Goal: Book appointment/travel/reservation

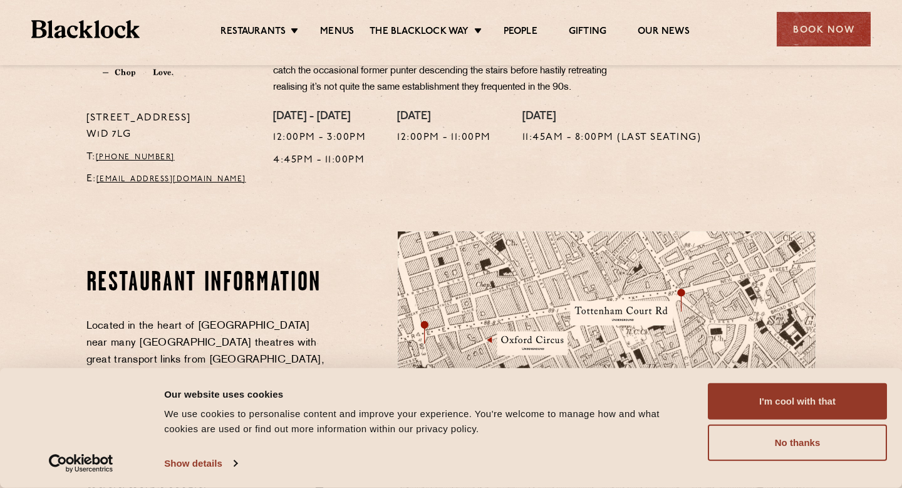
scroll to position [510, 0]
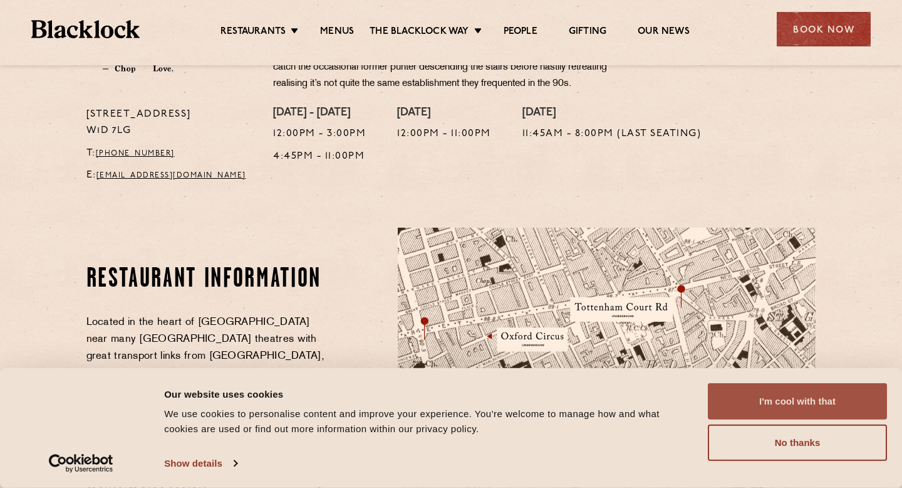
click at [808, 395] on button "I'm cool with that" at bounding box center [797, 401] width 179 height 36
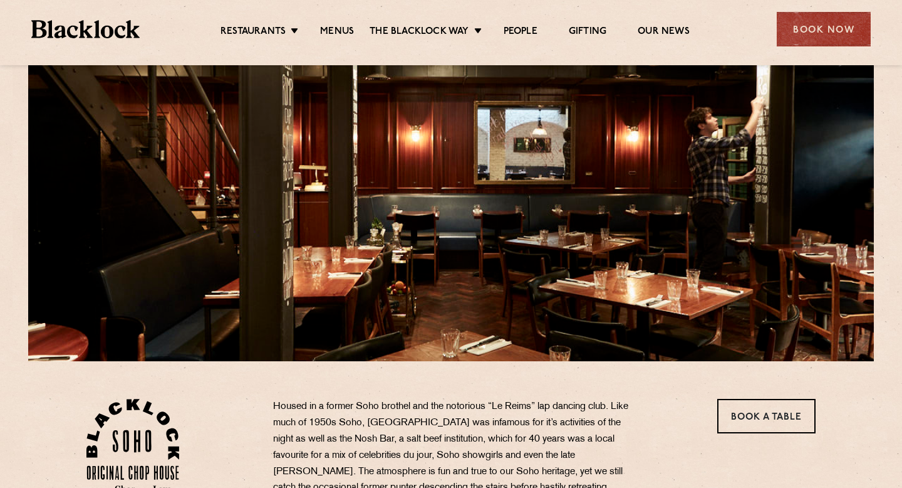
scroll to position [0, 0]
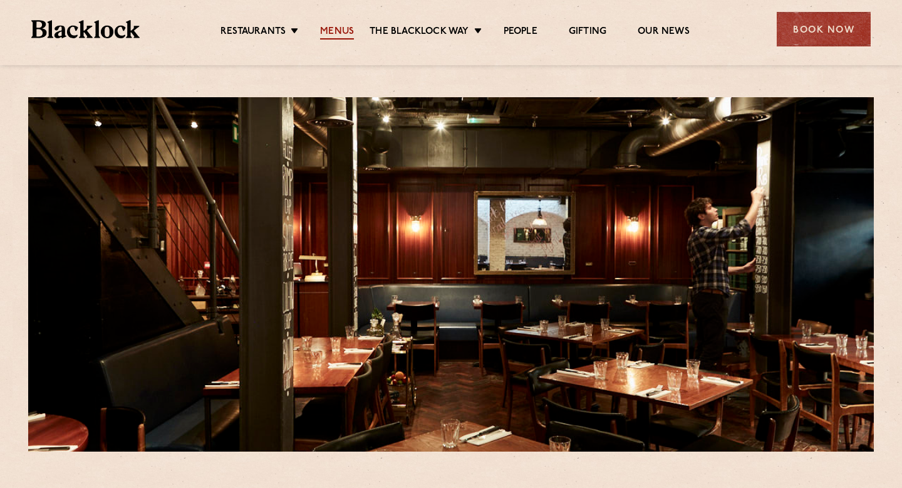
click at [343, 31] on link "Menus" at bounding box center [337, 33] width 34 height 14
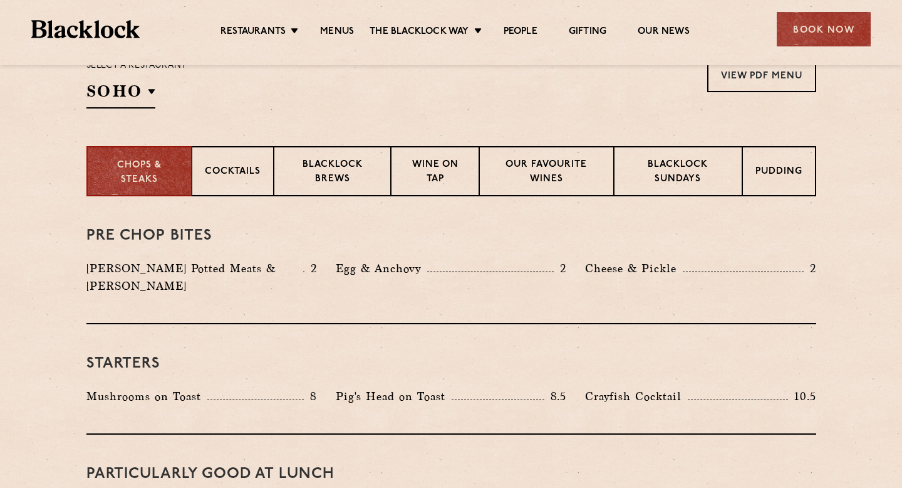
scroll to position [419, 0]
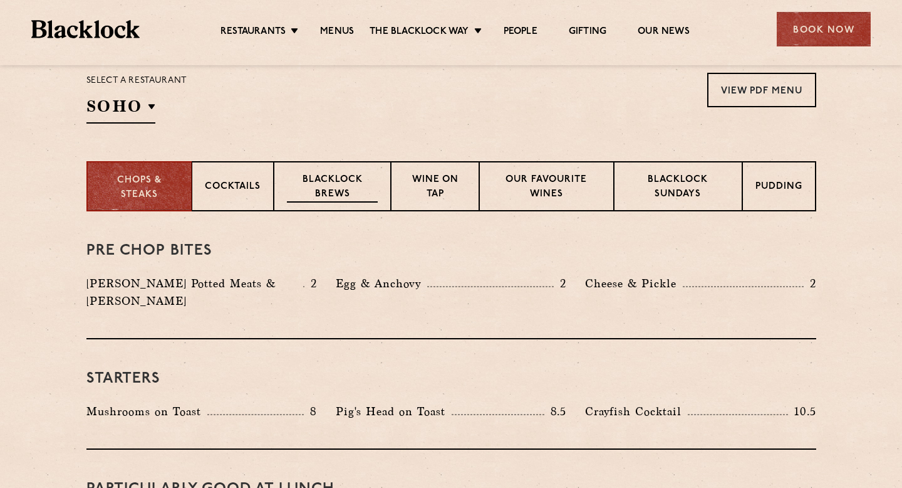
click at [313, 187] on p "Blacklock Brews" at bounding box center [332, 187] width 91 height 29
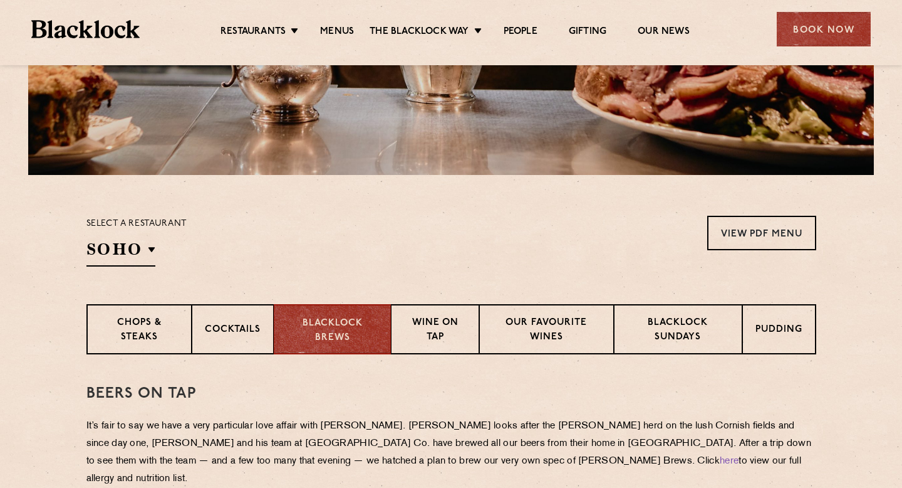
scroll to position [278, 0]
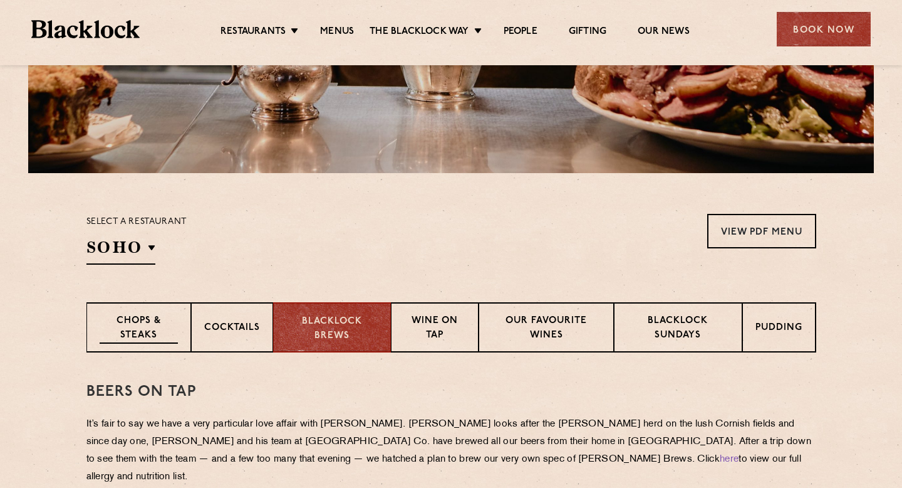
click at [159, 347] on div "Chops & Steaks" at bounding box center [138, 327] width 105 height 50
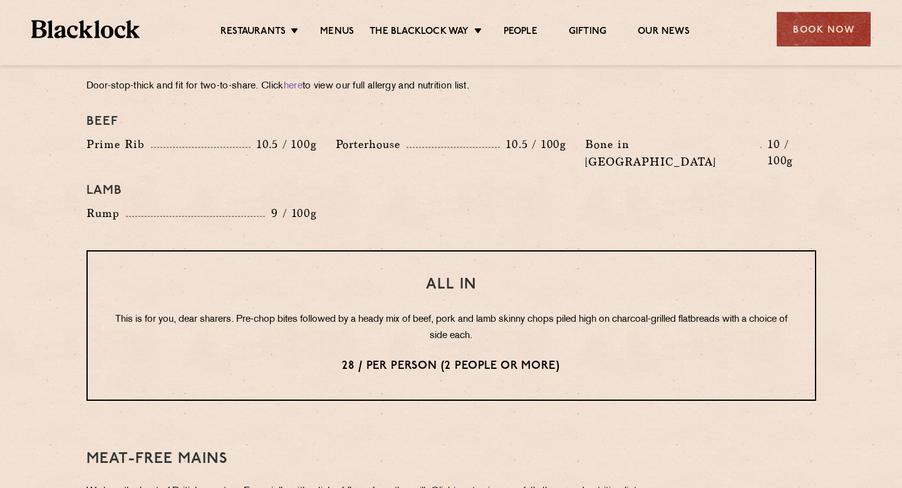
scroll to position [1434, 0]
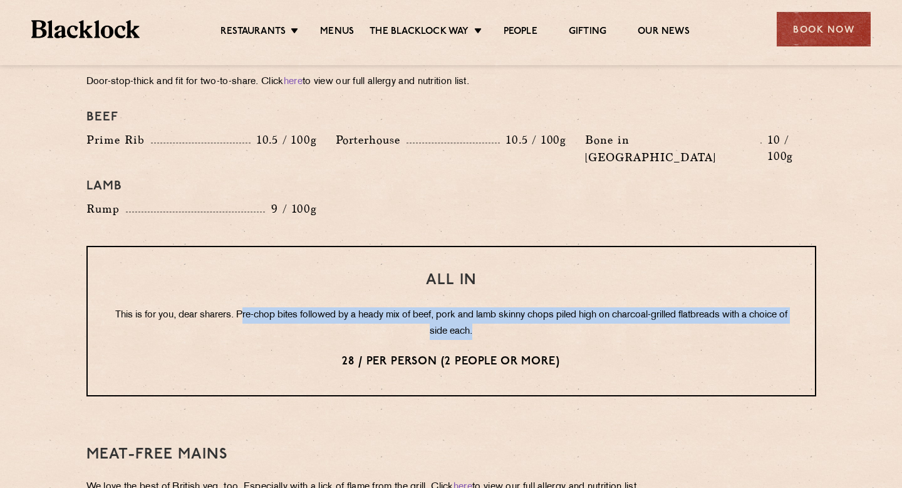
drag, startPoint x: 256, startPoint y: 282, endPoint x: 505, endPoint y: 293, distance: 249.7
click at [505, 307] on p "This is for you, dear sharers. Pre-chop bites followed by a heady mix of beef, …" at bounding box center [451, 323] width 677 height 33
copy p "re-chop bites followed by a heady mix of beef, pork and lamb skinny chops piled…"
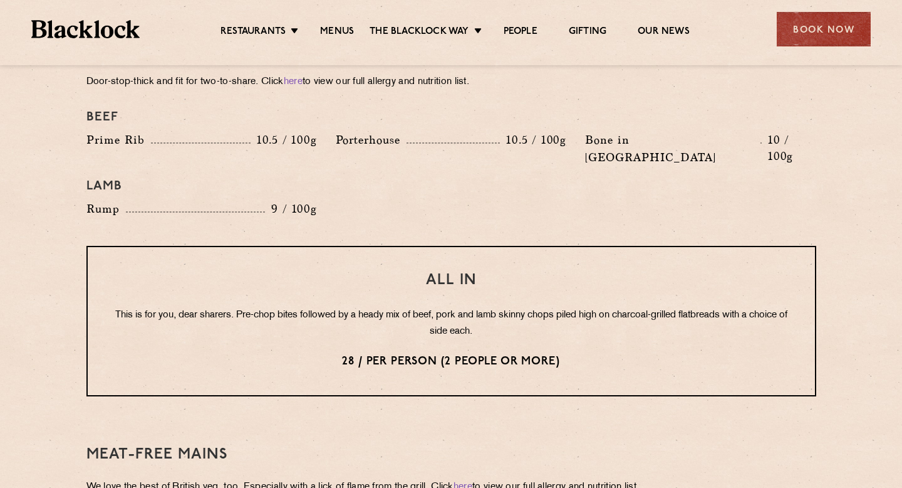
click at [488, 246] on div "All In This is for you, dear sharers. Pre-chop bites followed by a heady mix of…" at bounding box center [451, 321] width 730 height 150
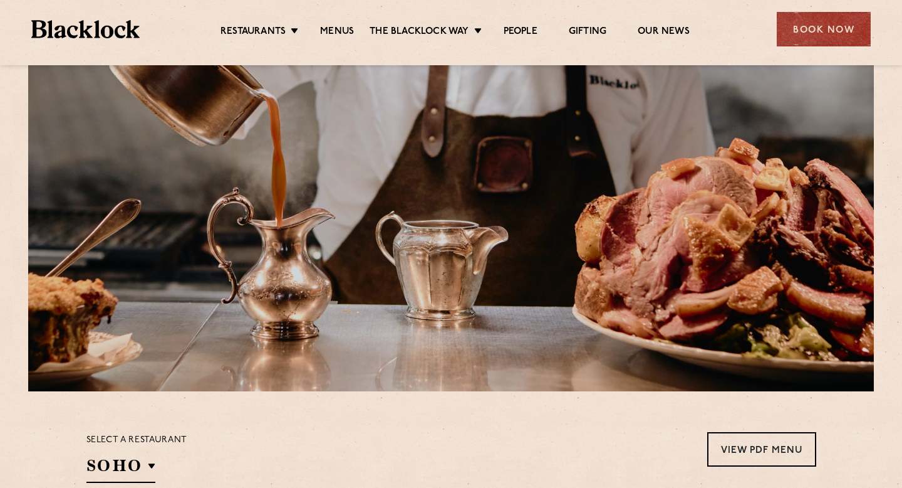
scroll to position [0, 0]
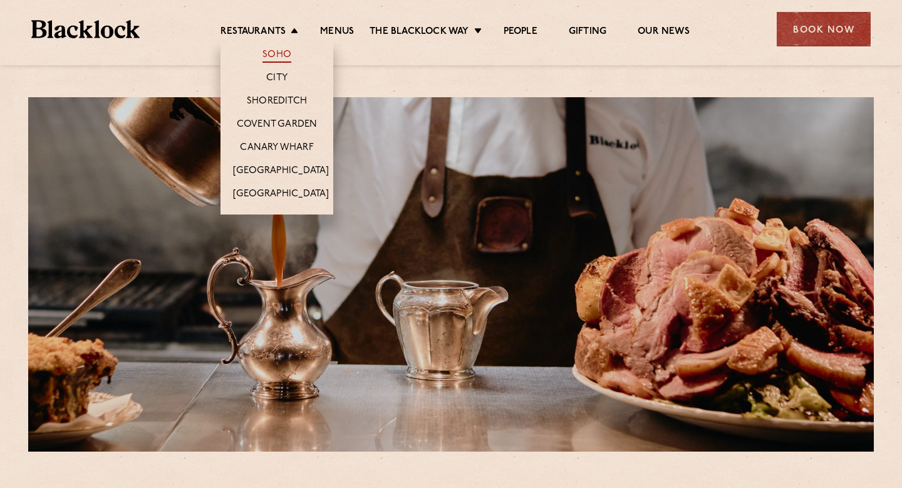
click at [278, 58] on link "Soho" at bounding box center [277, 56] width 29 height 14
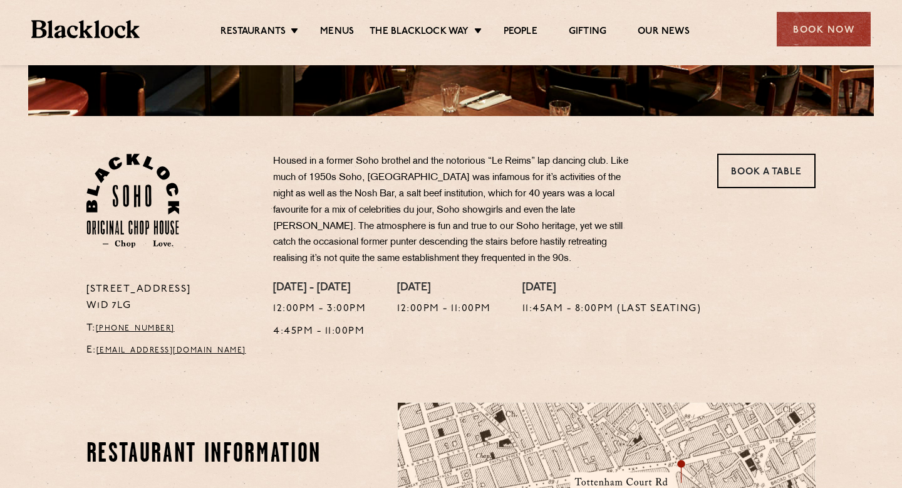
scroll to position [345, 0]
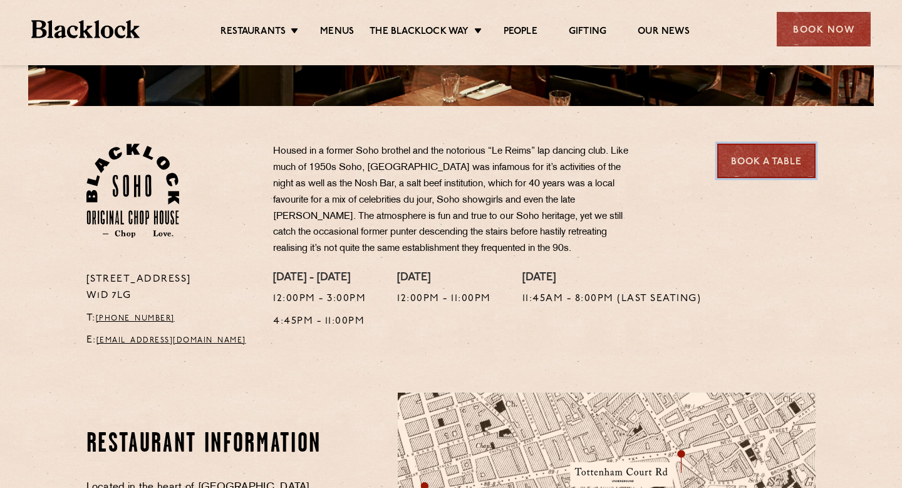
click at [767, 158] on link "Book a Table" at bounding box center [767, 161] width 98 height 34
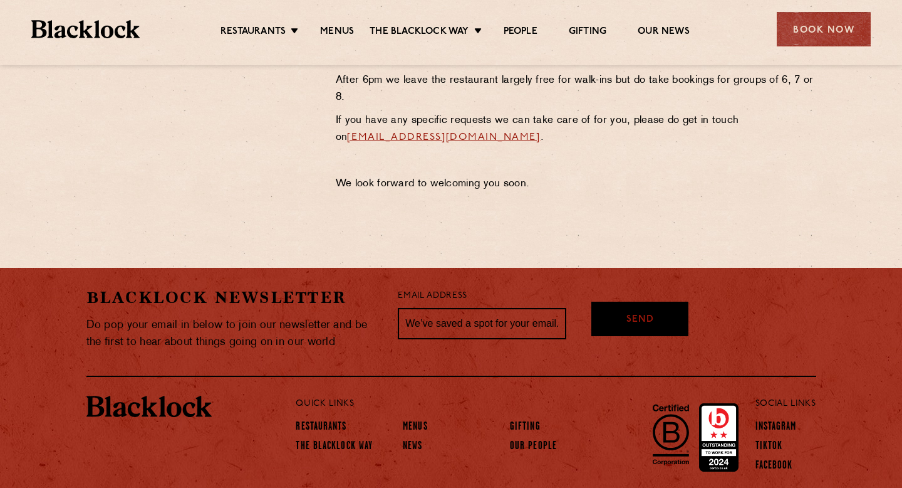
scroll to position [692, 0]
